Goal: Task Accomplishment & Management: Manage account settings

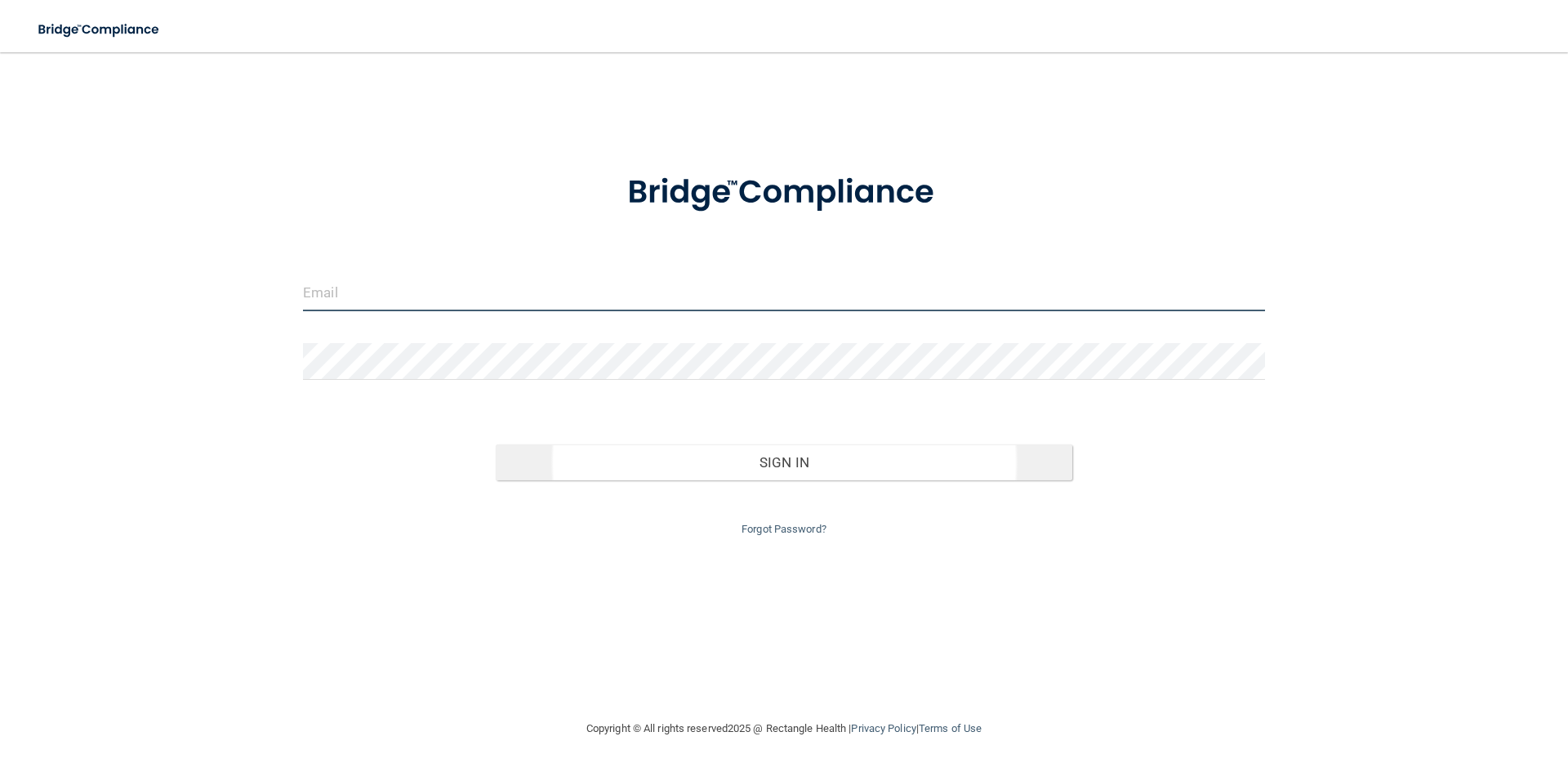
type input "[EMAIL_ADDRESS][DOMAIN_NAME]"
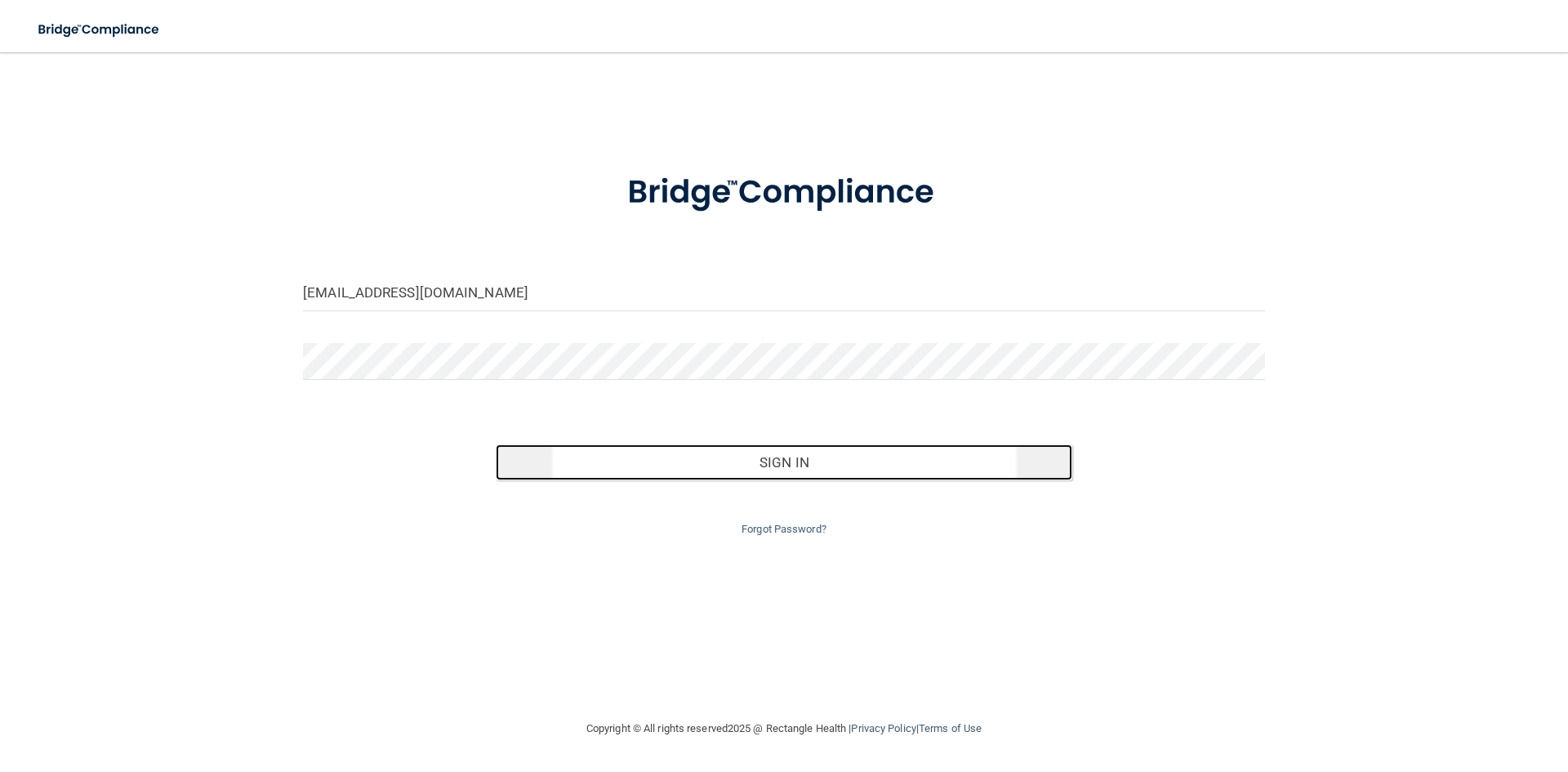
click at [786, 460] on button "Sign In" at bounding box center [784, 463] width 578 height 36
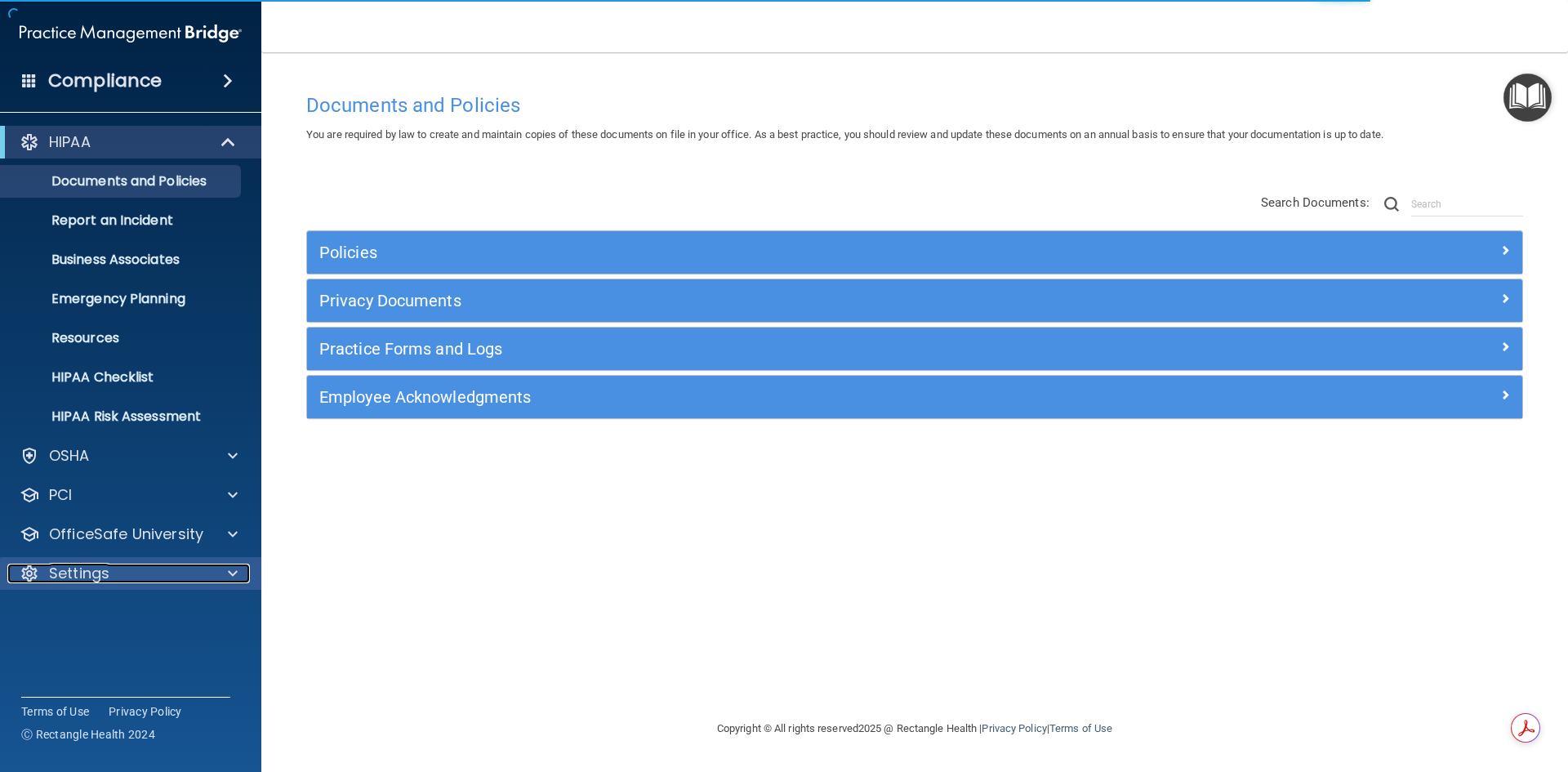
click at [213, 571] on div at bounding box center [230, 574] width 41 height 20
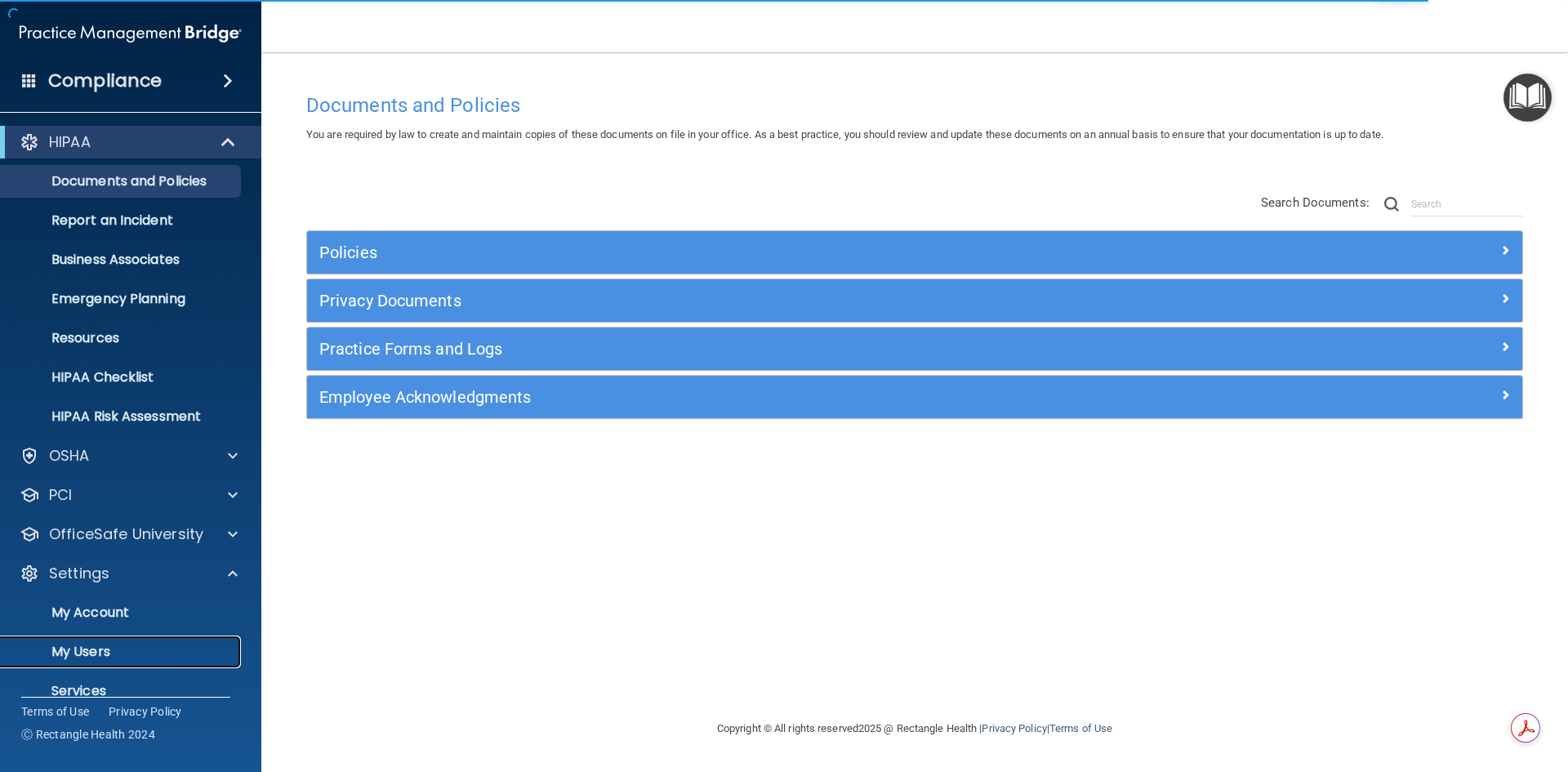
click at [141, 654] on p "My Users" at bounding box center [122, 652] width 223 height 16
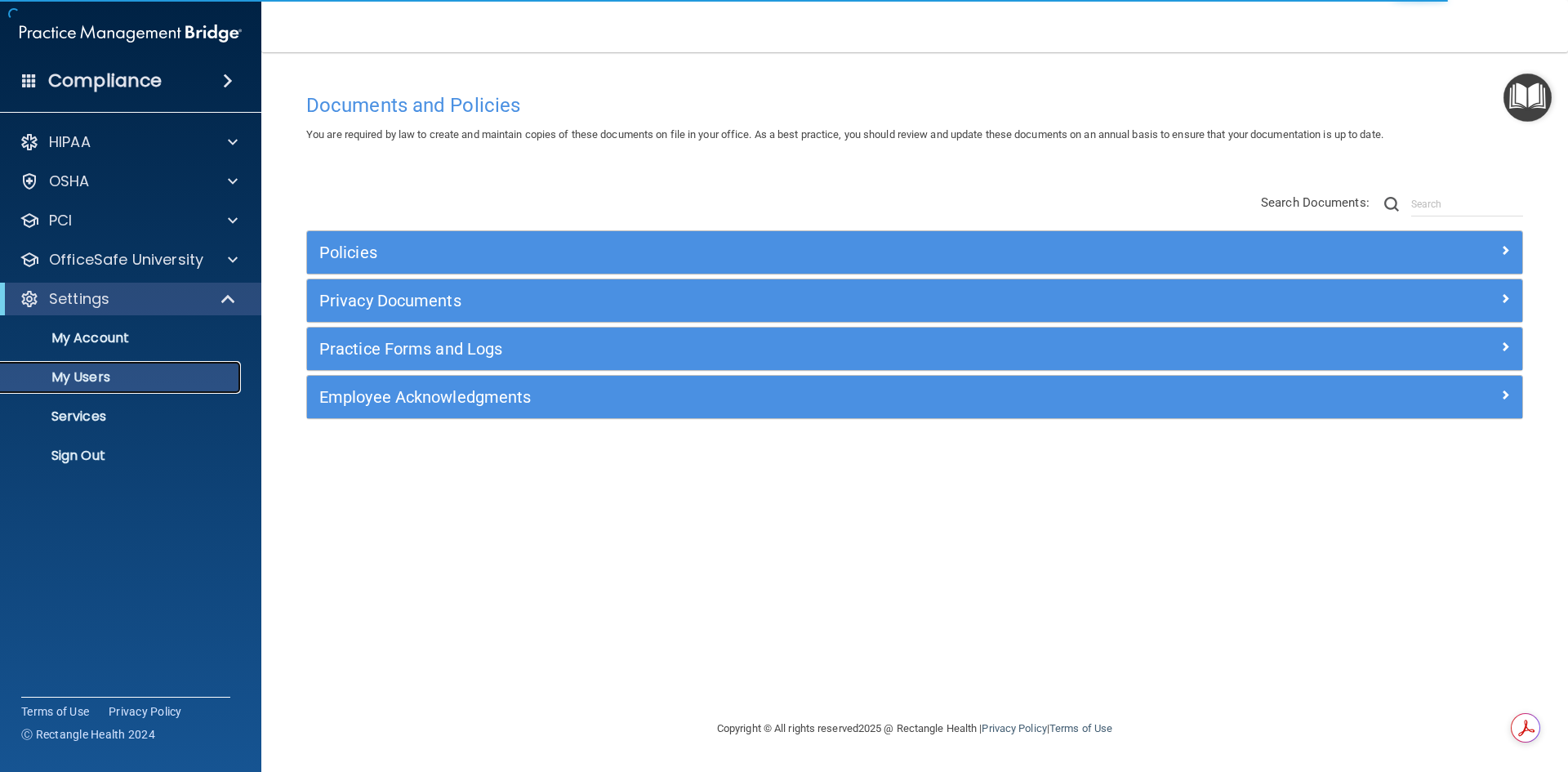
select select "20"
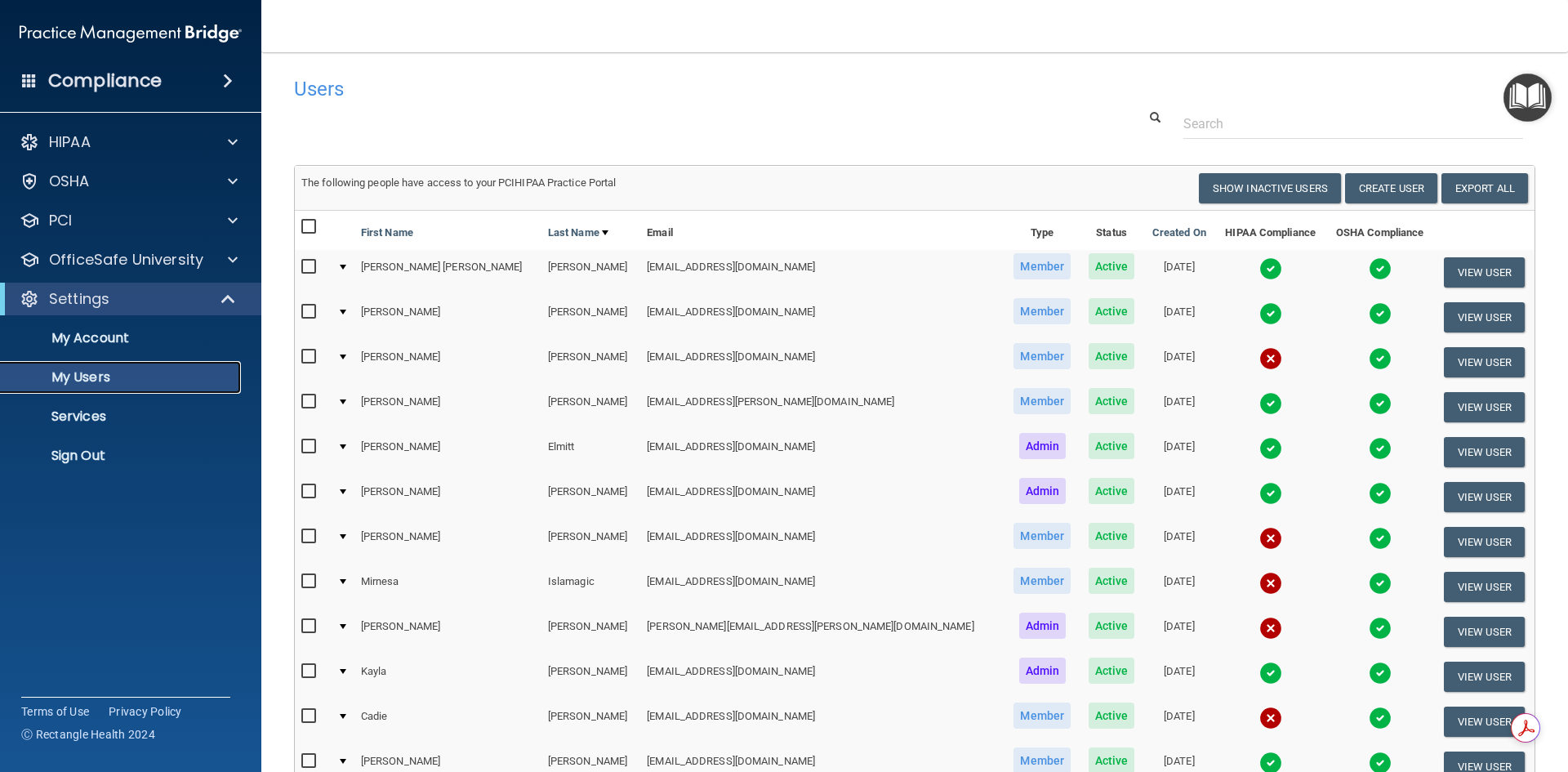
scroll to position [245, 0]
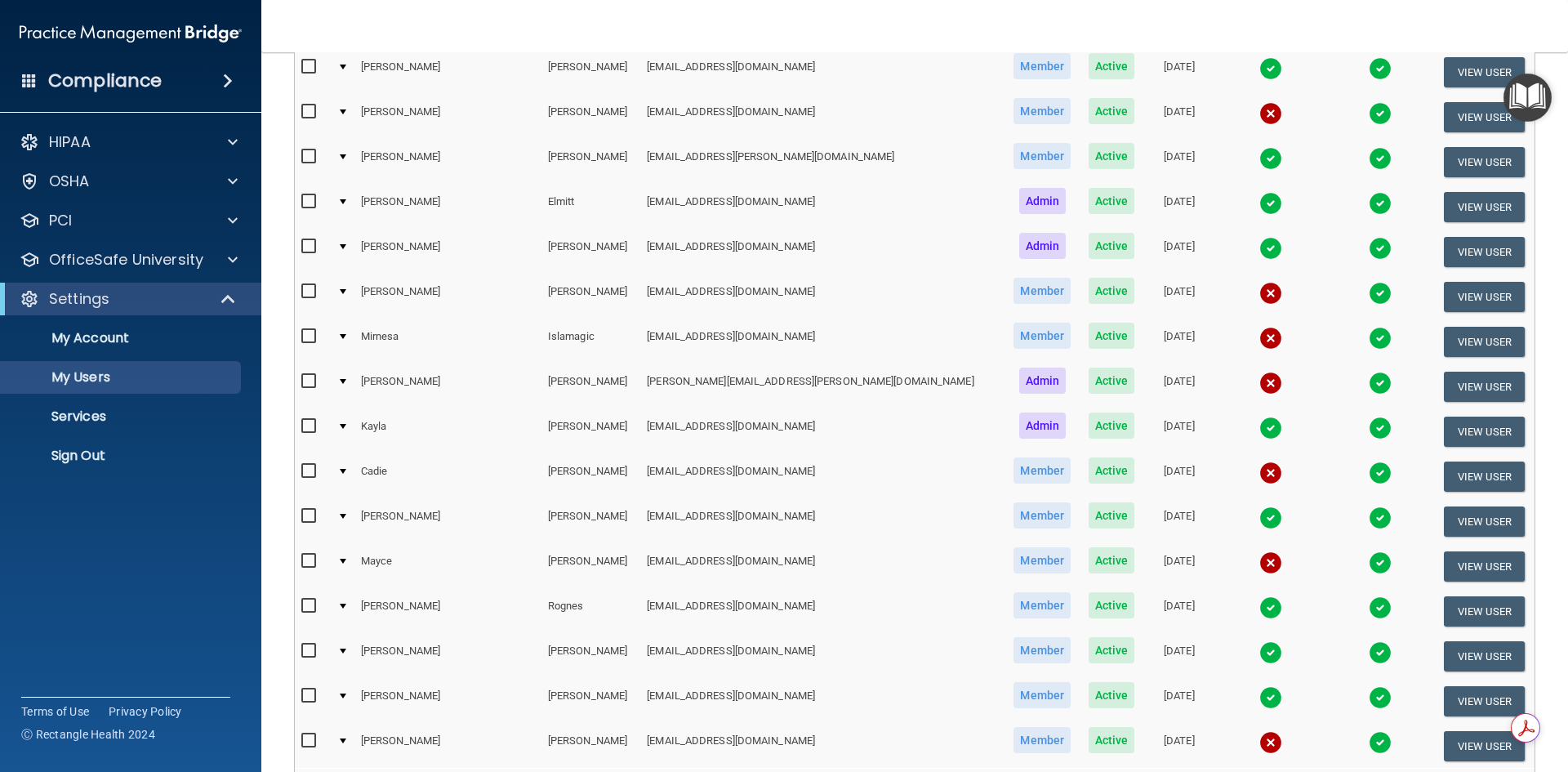
click at [310, 561] on input "checkbox" at bounding box center [311, 561] width 19 height 13
checkbox input "true"
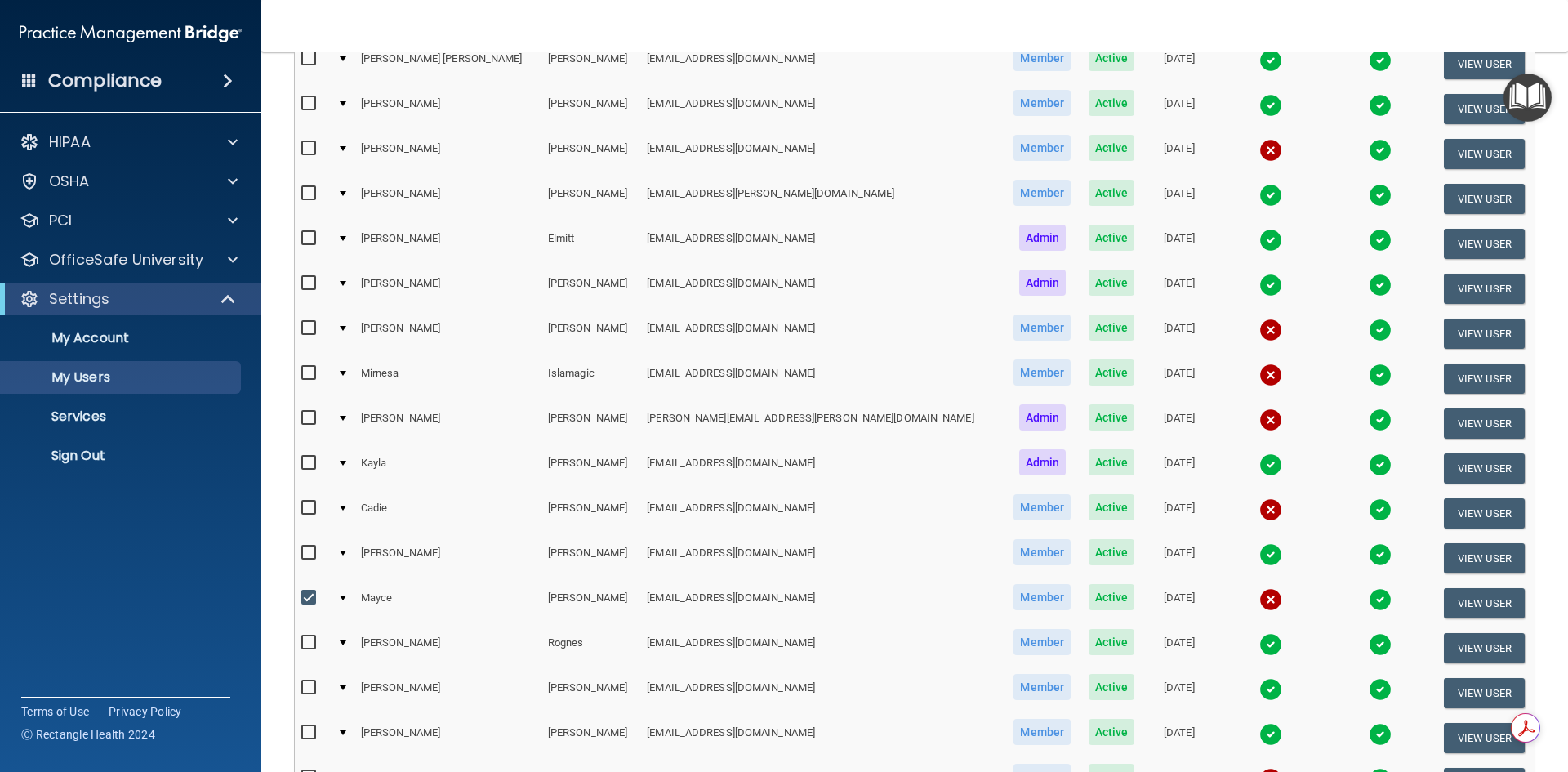
scroll to position [327, 0]
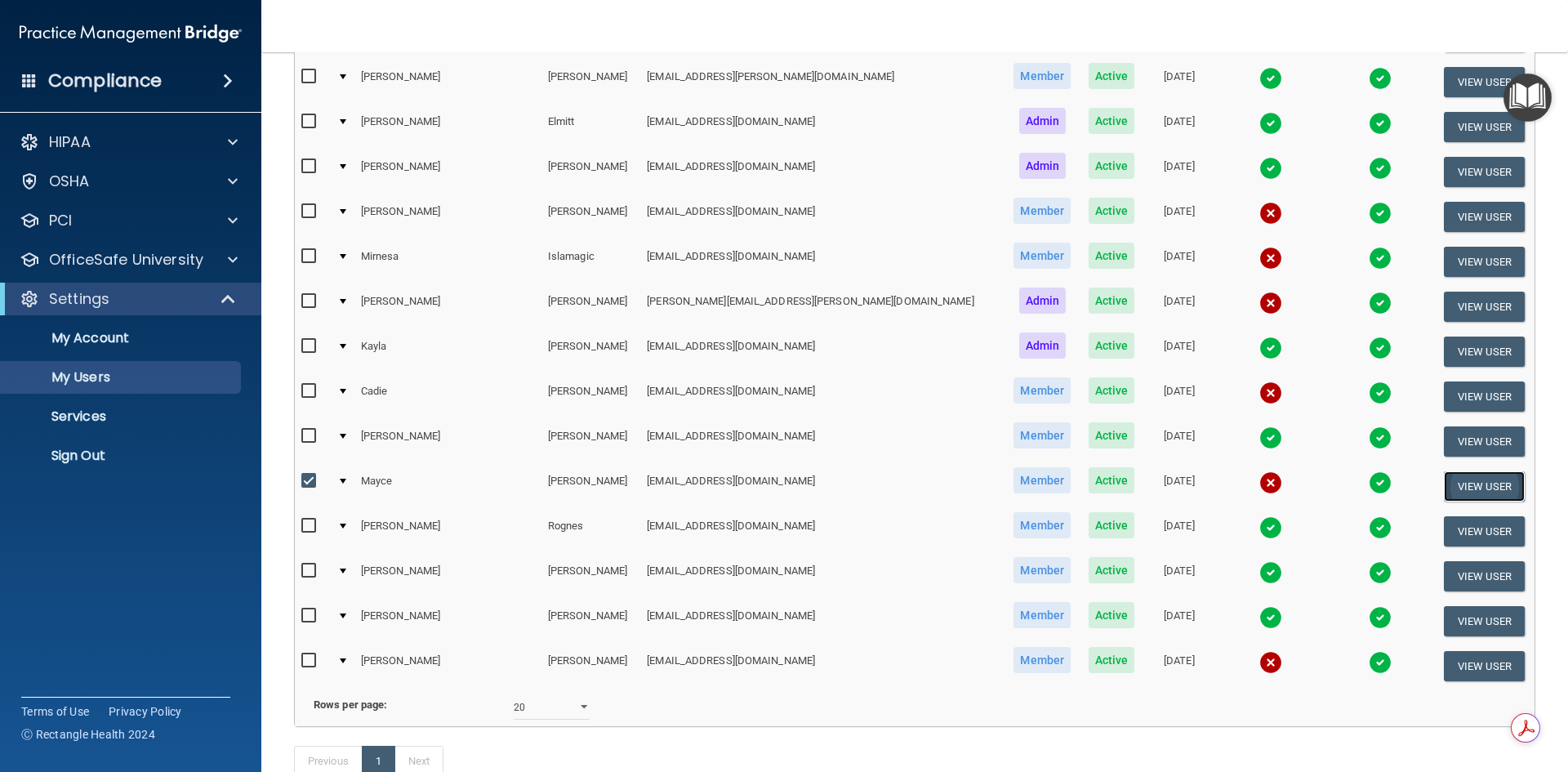
click at [1477, 483] on button "View User" at bounding box center [1484, 486] width 81 height 30
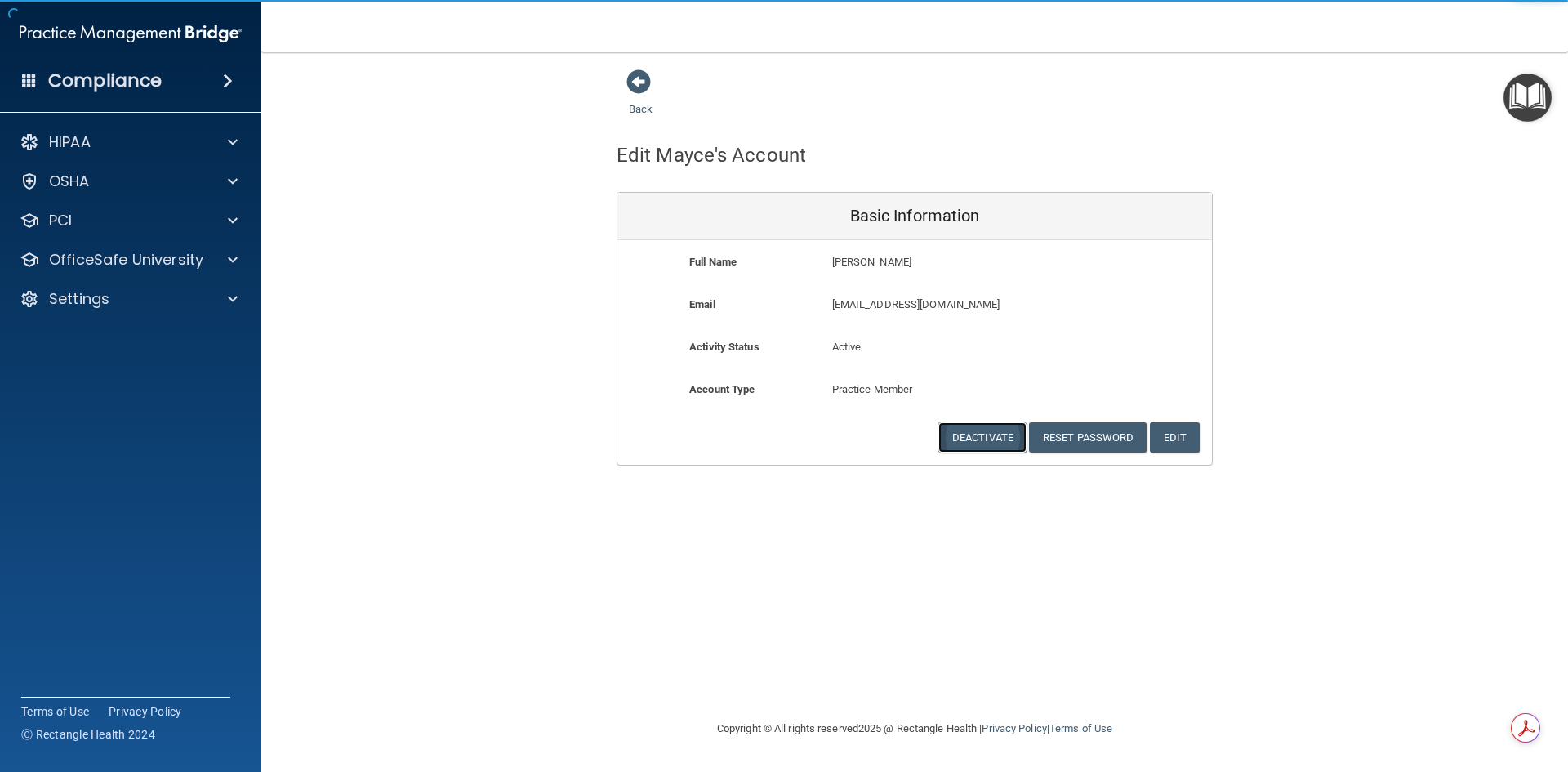
click at [966, 446] on button "Deactivate" at bounding box center [982, 437] width 88 height 30
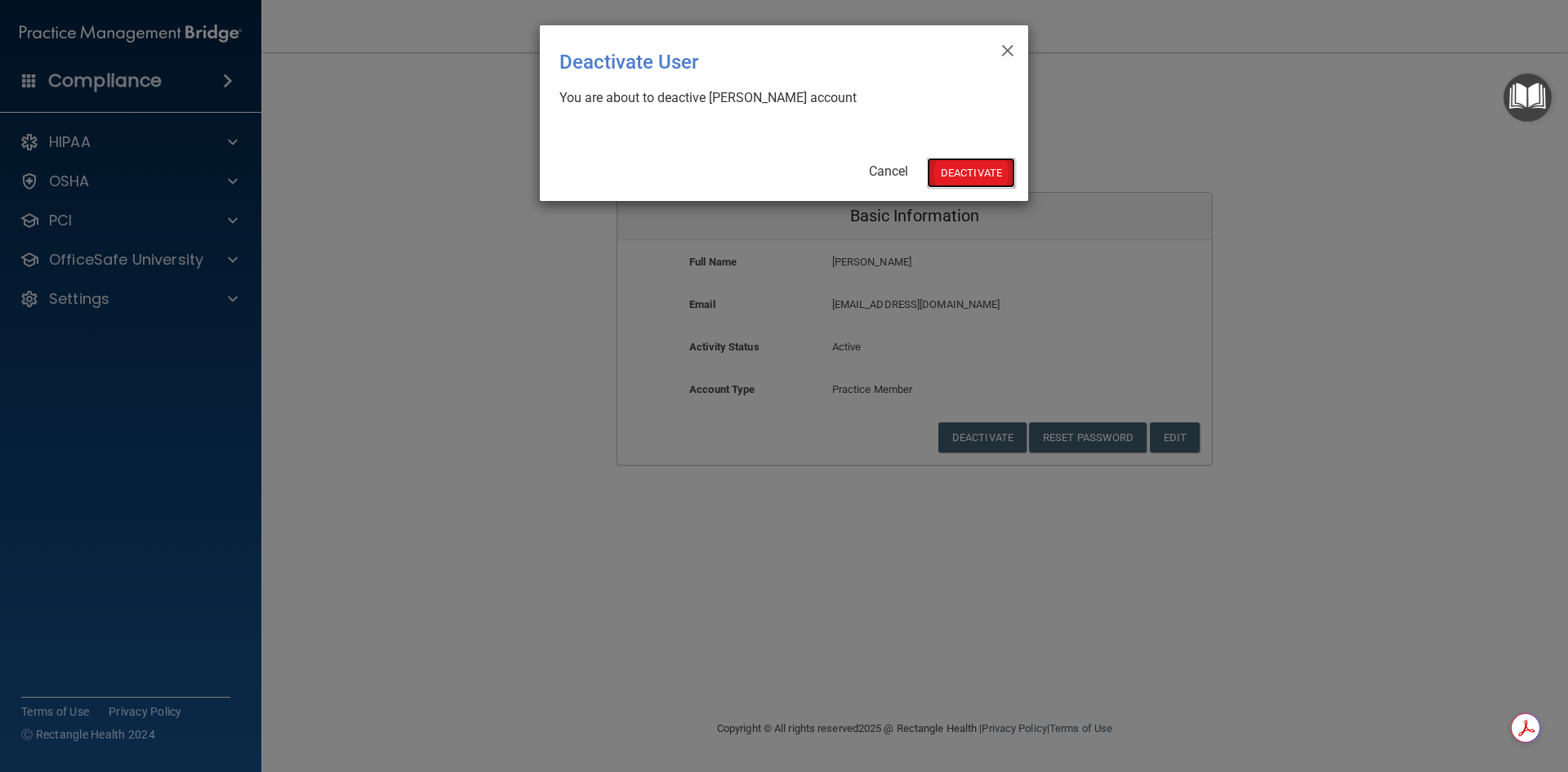
click at [962, 159] on button "Deactivate" at bounding box center [970, 173] width 88 height 30
